Goal: Information Seeking & Learning: Learn about a topic

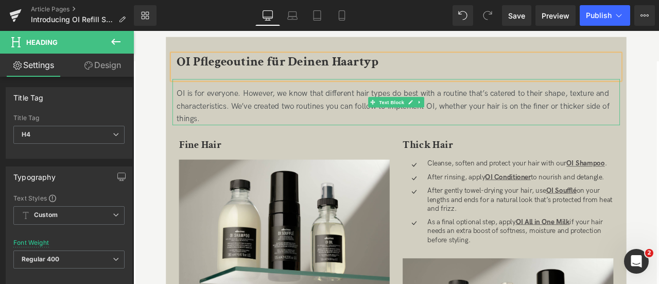
click at [260, 112] on div "OI is for everyone. However, we know that different hair types do best with a r…" at bounding box center [447, 120] width 525 height 44
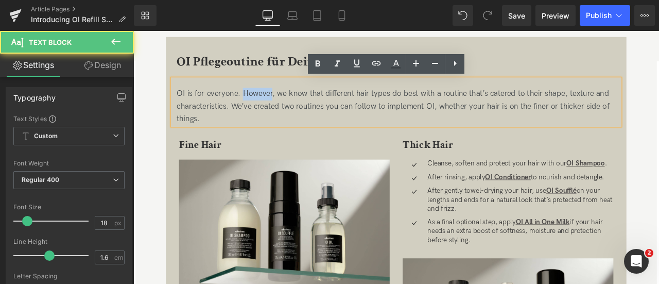
click at [260, 112] on div "OI is for everyone. However, we know that different hair types do best with a r…" at bounding box center [447, 120] width 525 height 44
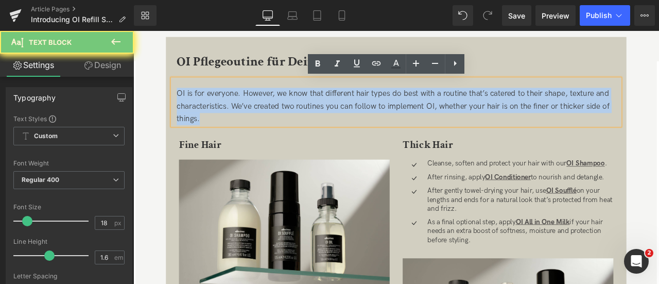
click at [260, 112] on div "OI is for everyone. However, we know that different hair types do best with a r…" at bounding box center [447, 120] width 525 height 44
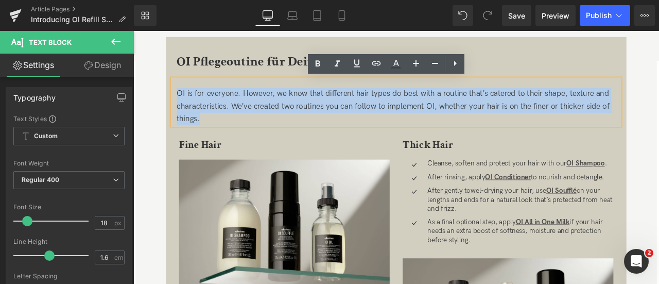
paste div
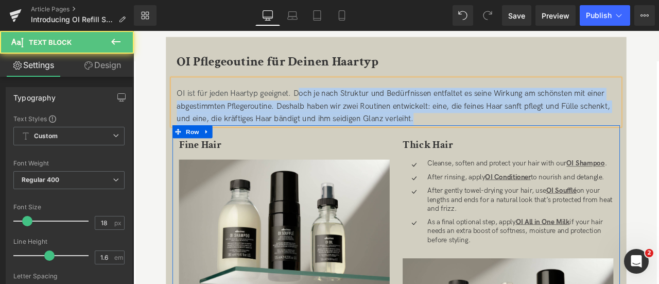
drag, startPoint x: 325, startPoint y: 104, endPoint x: 481, endPoint y: 147, distance: 161.8
click at [481, 147] on div "OI Pflegeoutine für Deinen Haartyp Heading OI ist für jeden Haartyp geeignet. D…" at bounding box center [445, 265] width 546 height 413
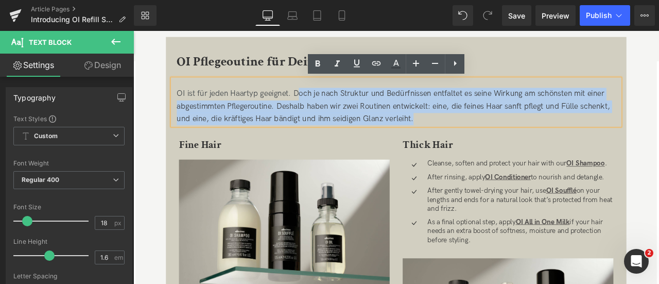
click at [429, 113] on div "OI ist für jeden Haartyp geeignet. Doch je nach Struktur und Bedürfnissen entfa…" at bounding box center [447, 120] width 525 height 44
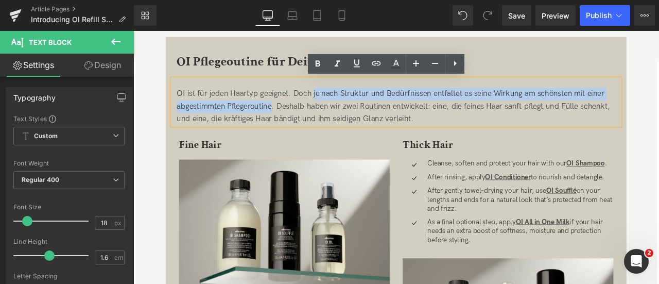
drag, startPoint x: 346, startPoint y: 105, endPoint x: 296, endPoint y: 117, distance: 51.3
click at [296, 117] on div "OI ist für jeden Haartyp geeignet. Doch je nach Struktur und Bedürfnissen entfa…" at bounding box center [447, 120] width 525 height 44
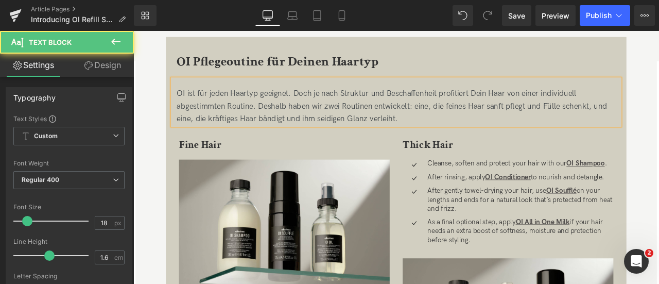
click at [574, 104] on div "OI ist für jeden Haartyp geeignet. Doch je nach Struktur und Beschaffenheit pro…" at bounding box center [447, 120] width 525 height 44
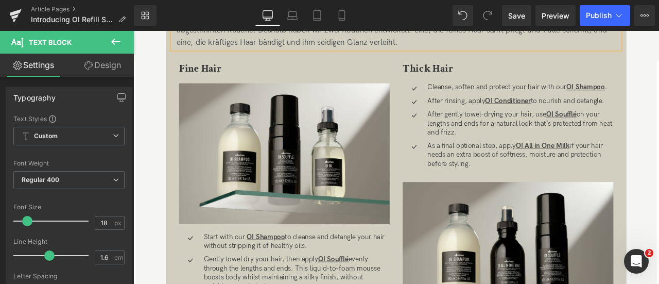
scroll to position [995, 0]
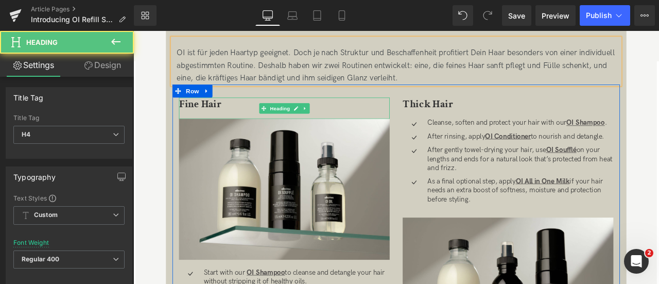
click at [239, 120] on h4 "Fine Hair" at bounding box center [312, 117] width 250 height 15
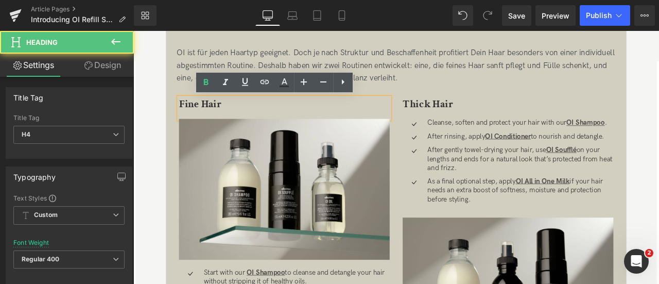
click at [234, 114] on span "Fine Hair" at bounding box center [212, 117] width 50 height 16
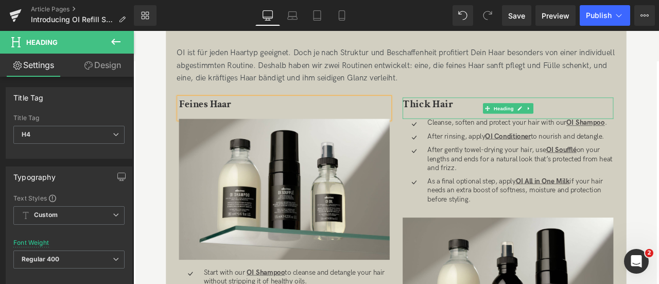
click at [484, 119] on span "Thick Hair" at bounding box center [483, 117] width 60 height 16
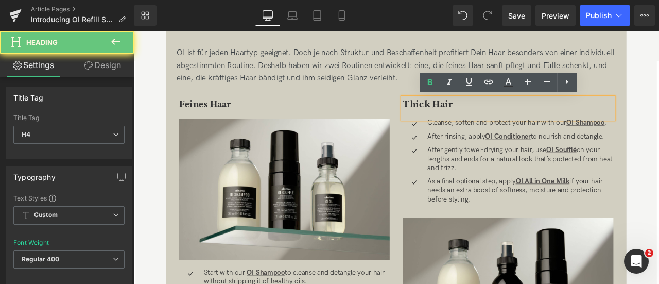
click at [484, 119] on span "Thick Hair" at bounding box center [483, 117] width 60 height 16
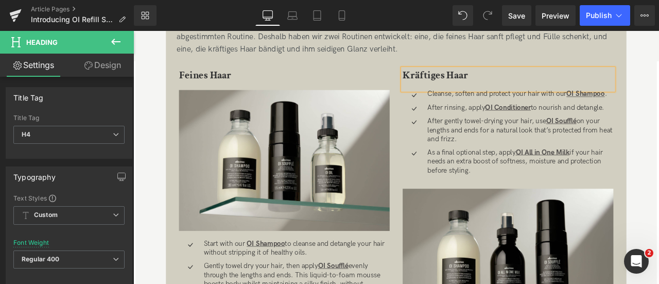
scroll to position [1030, 0]
